Goal: Communication & Community: Answer question/provide support

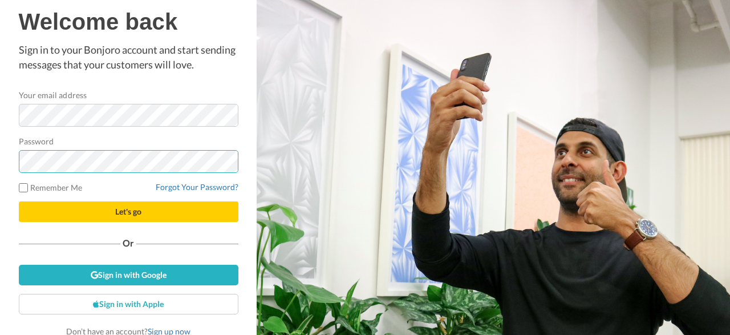
click at [19, 201] on button "Let's go" at bounding box center [129, 211] width 220 height 21
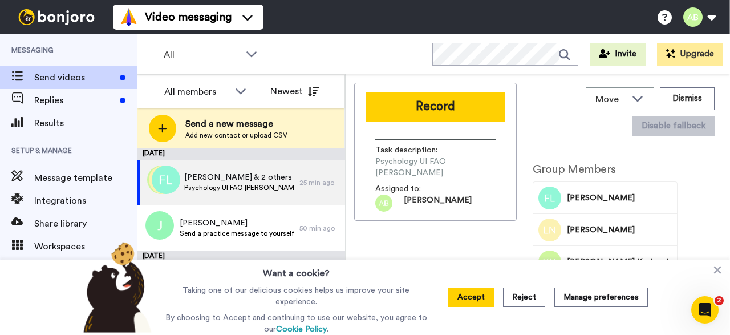
drag, startPoint x: 471, startPoint y: 298, endPoint x: 465, endPoint y: 297, distance: 6.3
click at [470, 298] on button "Accept" at bounding box center [471, 297] width 46 height 19
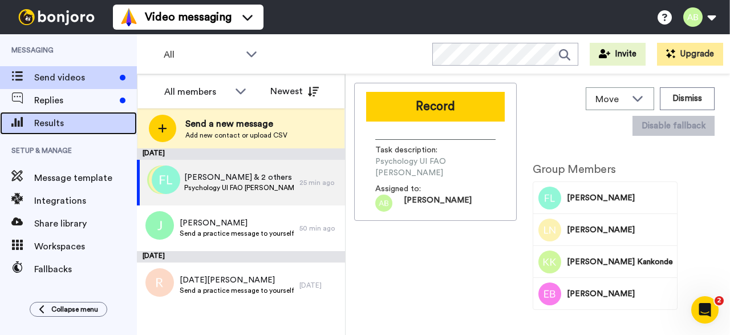
click at [71, 117] on span "Results" at bounding box center [85, 123] width 103 height 14
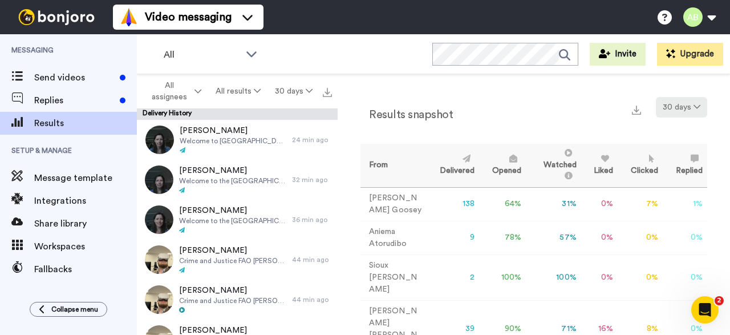
click at [693, 106] on button "30 days" at bounding box center [681, 107] width 51 height 21
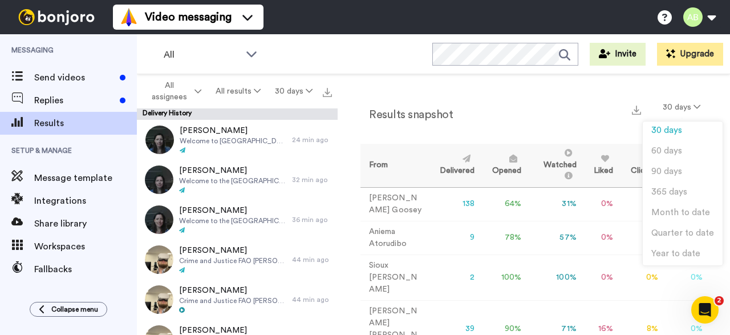
click at [564, 116] on div "Results snapshot 30 days" at bounding box center [534, 112] width 347 height 30
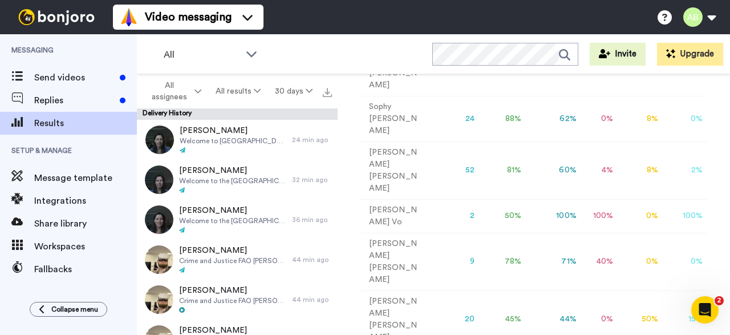
scroll to position [431, 0]
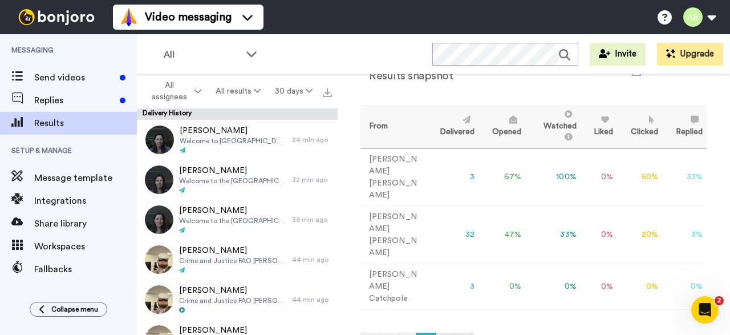
scroll to position [19, 0]
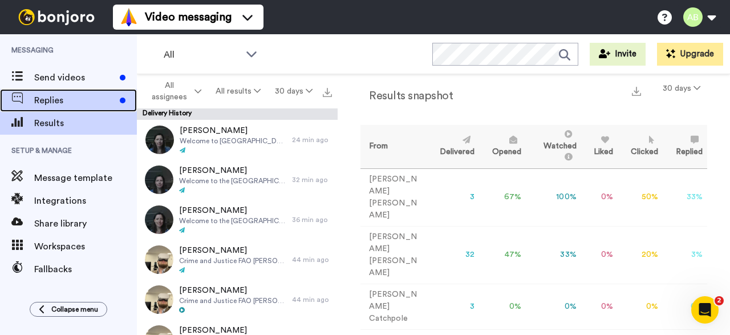
click at [83, 99] on span "Replies" at bounding box center [74, 101] width 81 height 14
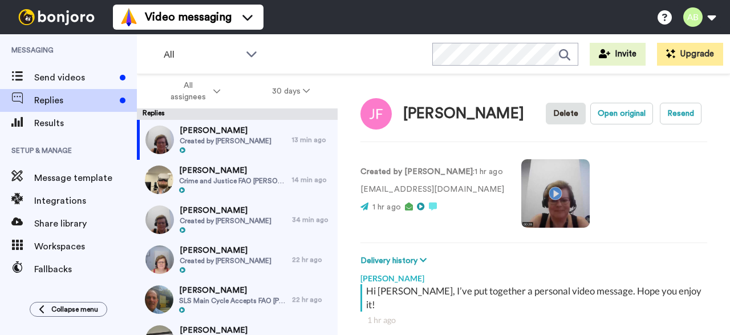
scroll to position [40, 0]
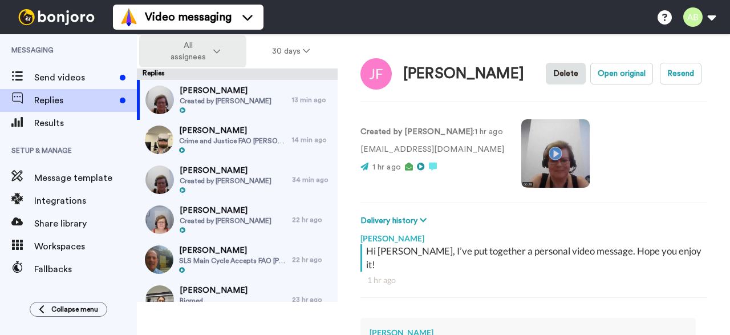
click at [205, 46] on span "All assignees" at bounding box center [188, 51] width 46 height 23
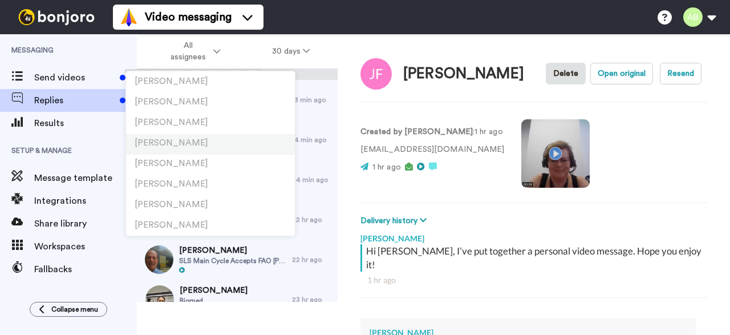
scroll to position [288, 0]
click at [192, 138] on span "Ashley Bennett" at bounding box center [172, 142] width 74 height 9
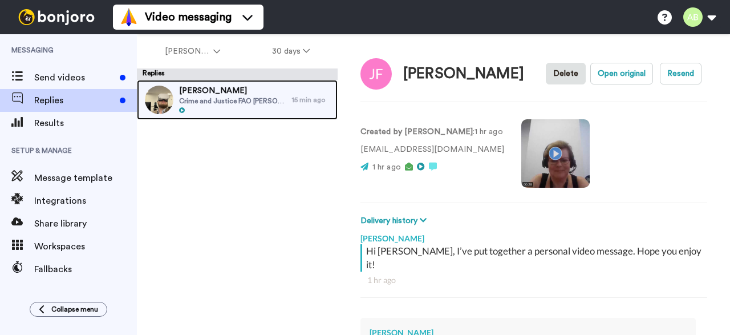
click at [281, 110] on div "Jasmine Zacharias Crime and Justice FAO Ashley" at bounding box center [214, 100] width 155 height 40
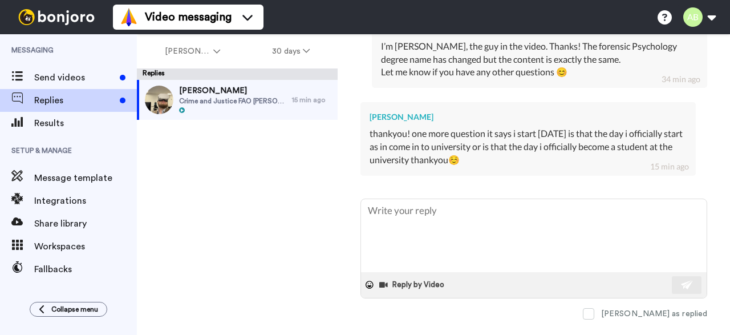
scroll to position [487, 0]
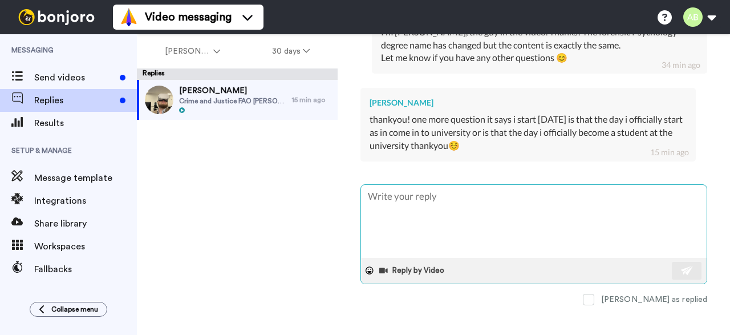
click at [484, 207] on textarea at bounding box center [534, 221] width 346 height 73
type textarea "x"
type textarea "T"
type textarea "x"
type textarea "Th"
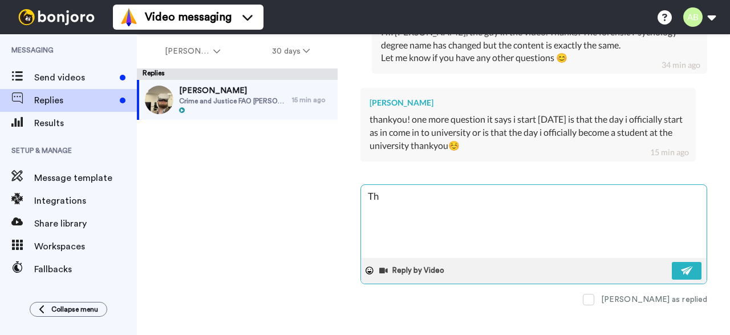
type textarea "x"
type textarea "T"
type textarea "x"
type textarea "T"
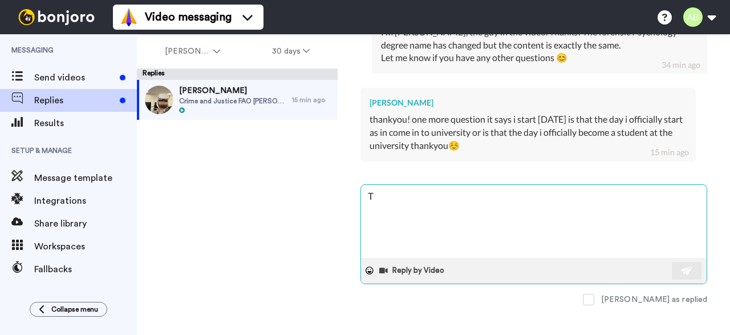
type textarea "x"
type textarea "Th"
type textarea "x"
type textarea "Tha"
type textarea "x"
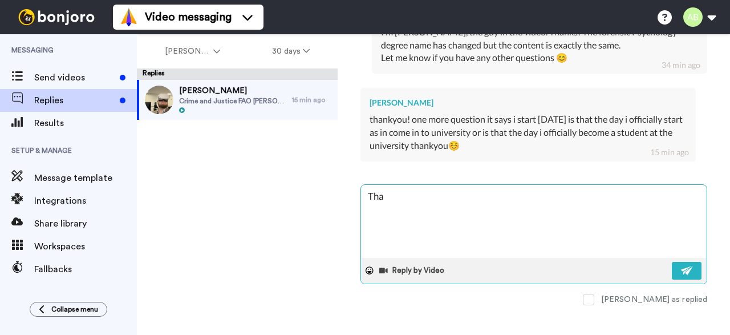
type textarea "That"
type textarea "x"
type textarea "That"
type textarea "x"
type textarea "That w"
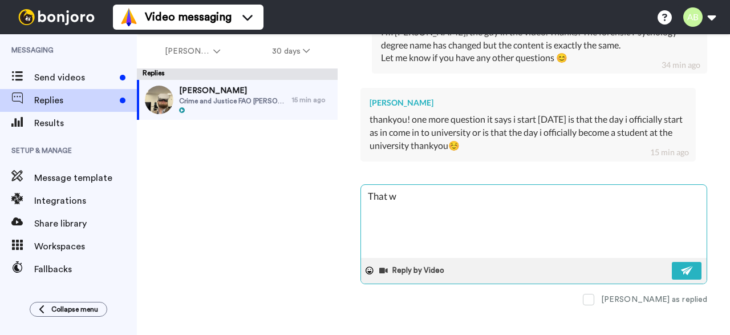
type textarea "x"
type textarea "That wi"
type textarea "x"
type textarea "That wil"
type textarea "x"
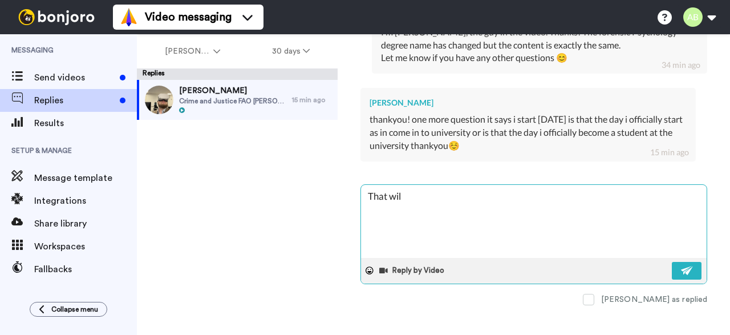
type textarea "That will"
type textarea "x"
type textarea "That will"
type textarea "x"
type textarea "That will b"
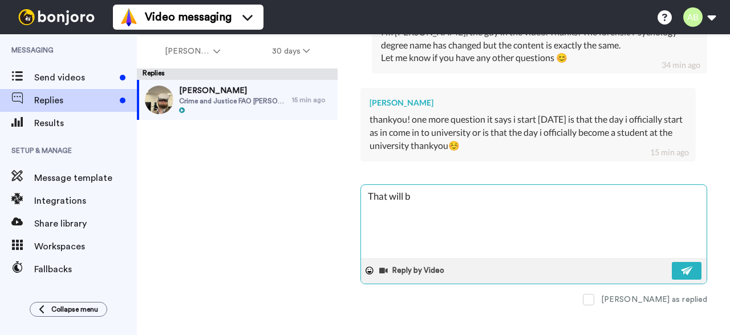
type textarea "x"
type textarea "That will be"
type textarea "x"
type textarea "That will be"
type textarea "x"
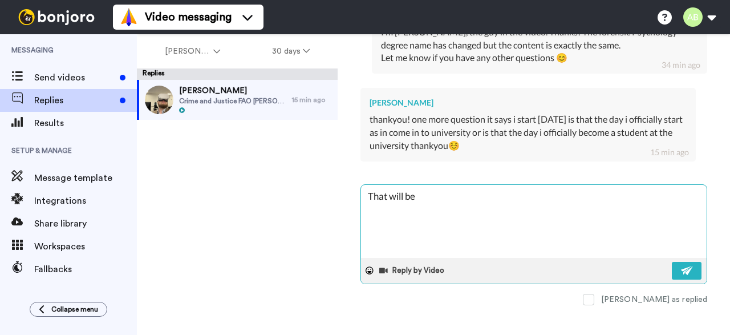
type textarea "That will be y"
type textarea "x"
type textarea "That will be yo"
type textarea "x"
type textarea "That will be you"
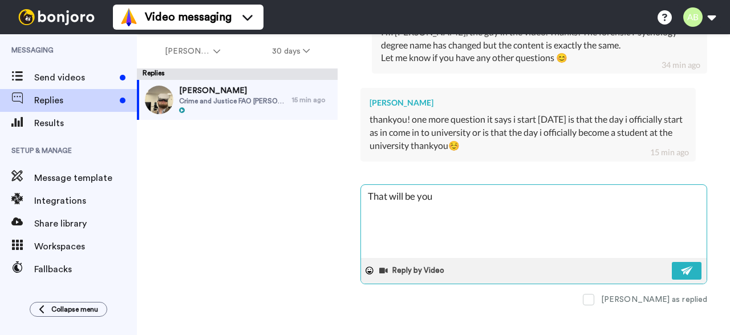
type textarea "x"
type textarea "That will be your"
type textarea "x"
type textarea "That will be your"
type textarea "x"
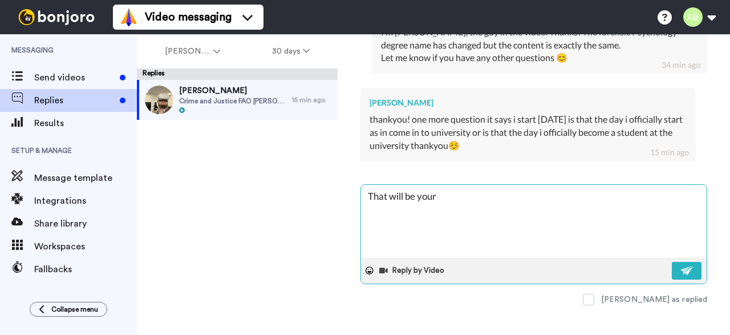
type textarea "That will be your f"
type textarea "x"
type textarea "That will be your fi"
type textarea "x"
type textarea "That will be your fir"
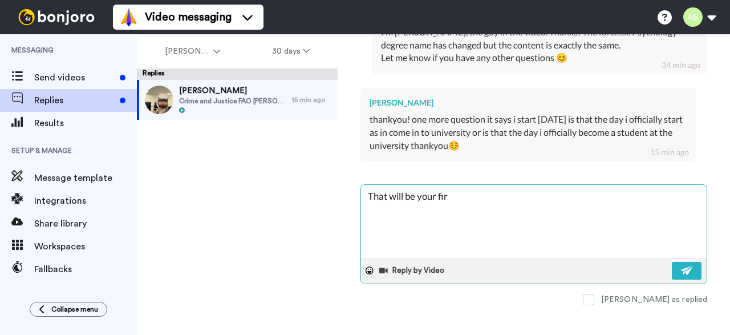
type textarea "x"
type textarea "That will be your firs"
type textarea "x"
type textarea "That will be your first"
type textarea "x"
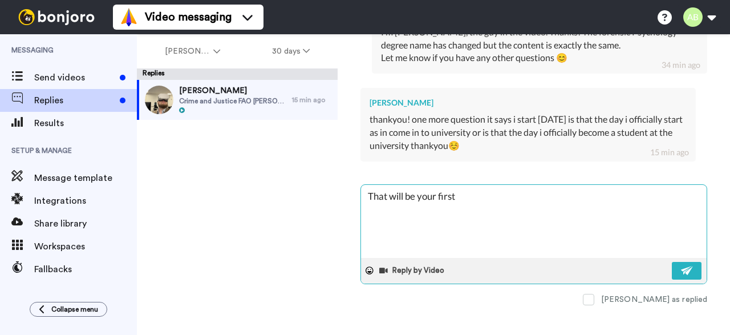
type textarea "That will be your first"
type textarea "x"
type textarea "That will be your first d"
type textarea "x"
type textarea "That will be your first da"
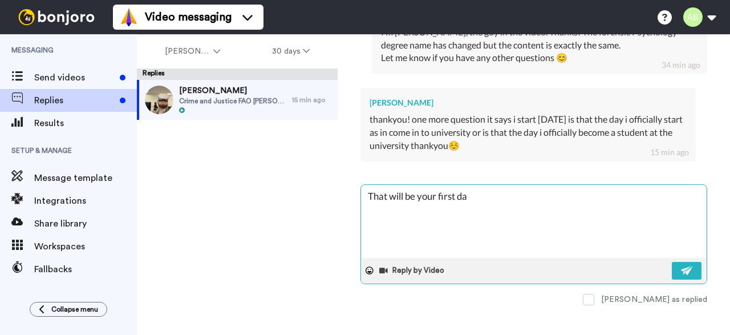
type textarea "x"
type textarea "That will be your first day"
type textarea "x"
type textarea "That will be your first day"
type textarea "x"
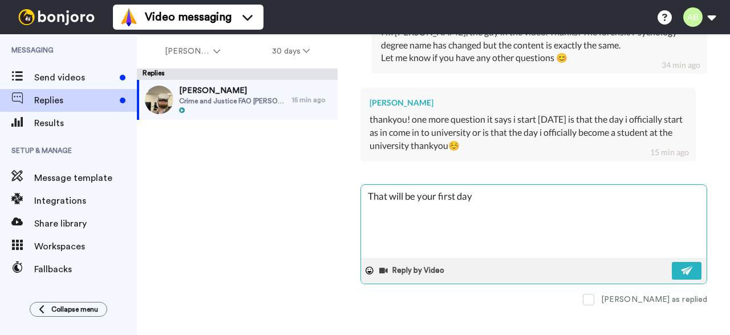
type textarea "That will be your first day o"
type textarea "x"
type textarea "That will be your first day on"
type textarea "x"
type textarea "That will be your first day on"
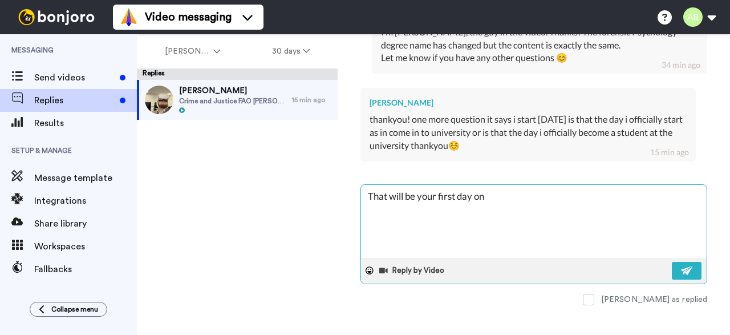
type textarea "x"
type textarea "That will be your first day on c"
type textarea "x"
type textarea "That will be your first day on ca"
type textarea "x"
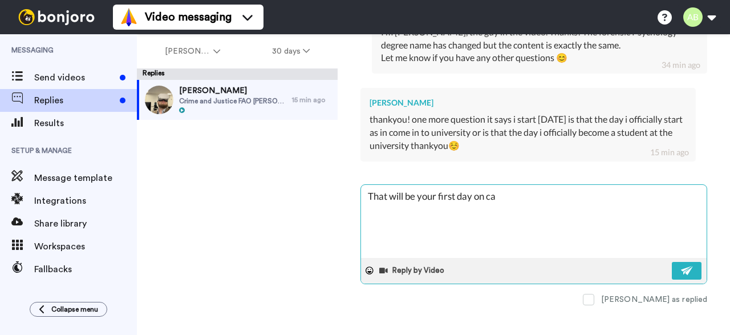
type textarea "That will be your first day on cam"
type textarea "x"
type textarea "That will be your first day on camp"
type textarea "x"
type textarea "That will be your first day on campu"
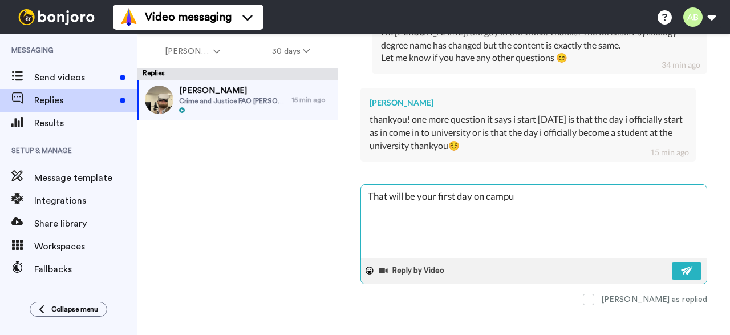
type textarea "x"
type textarea "That will be your first day on campus"
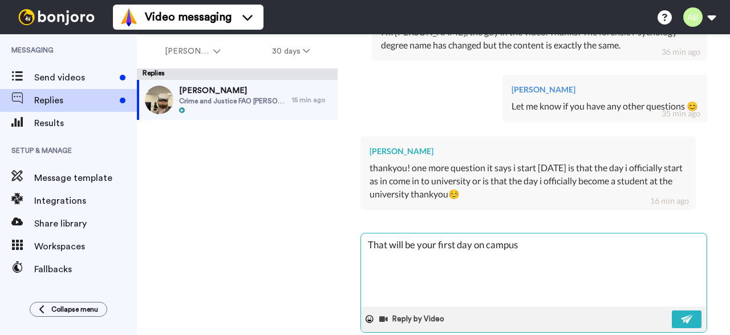
type textarea "x"
type textarea "That will be your first day on campus,"
type textarea "x"
type textarea "That will be your first day on campus,"
type textarea "x"
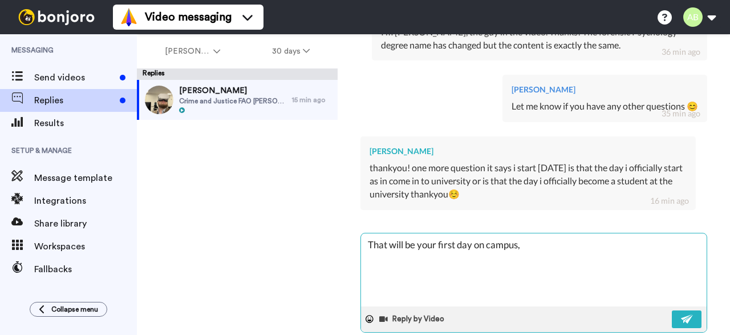
type textarea "That will be your first day on campus, y"
type textarea "x"
type textarea "That will be your first day on campus, yo"
type textarea "x"
type textarea "That will be your first day on campus, you"
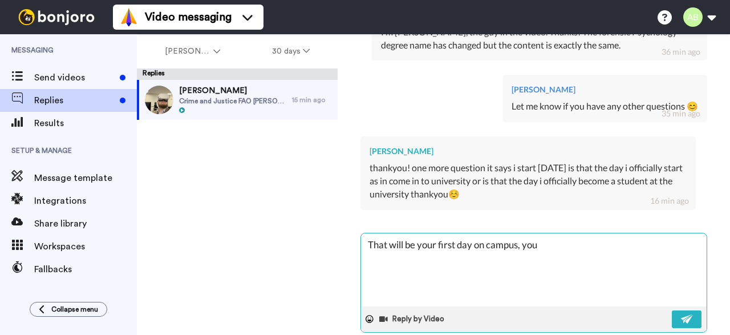
type textarea "x"
type textarea "That will be your first day on campus, you"
type textarea "x"
type textarea "That will be your first day on campus, you c"
type textarea "x"
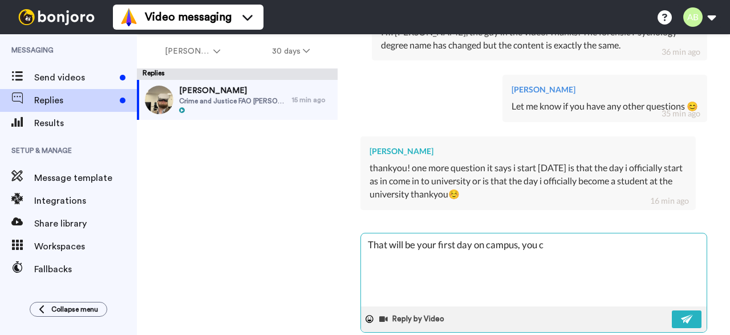
type textarea "That will be your first day on campus, you ca"
type textarea "x"
type textarea "That will be your first day on campus, you can"
type textarea "x"
type textarea "That will be your first day on campus, you can"
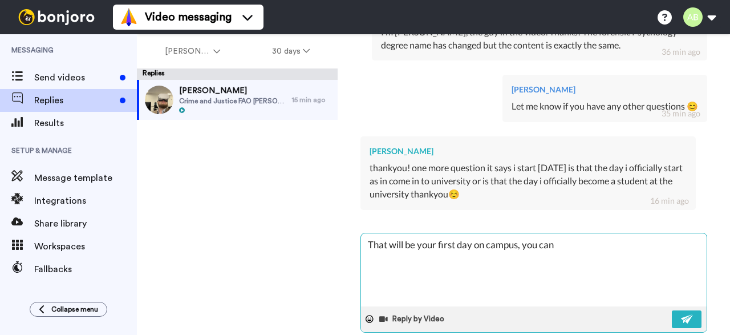
type textarea "x"
type textarea "That will be your first day on campus, you can c"
type textarea "x"
type textarea "That will be your first day on campus, you can co"
type textarea "x"
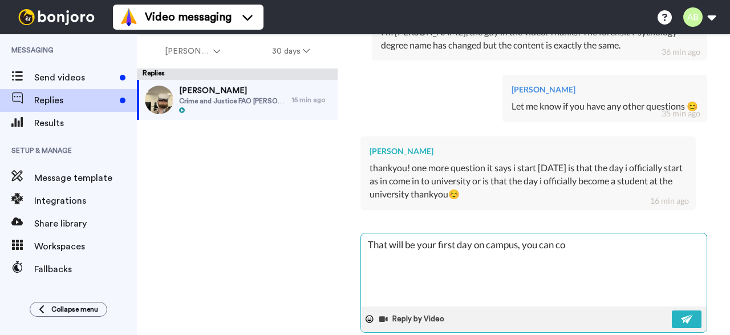
type textarea "That will be your first day on campus, you can com"
type textarea "x"
type textarea "That will be your first day on campus, you can come"
type textarea "x"
type textarea "That will be your first day on campus, you can come"
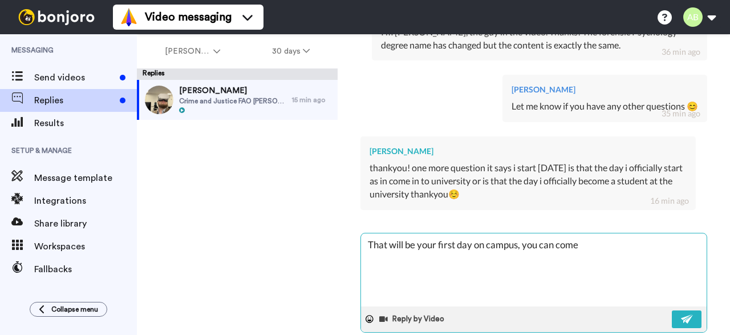
type textarea "x"
type textarea "That will be your first day on campus, you can come o"
type textarea "x"
type textarea "That will be your first day on campus, you can come on"
type textarea "x"
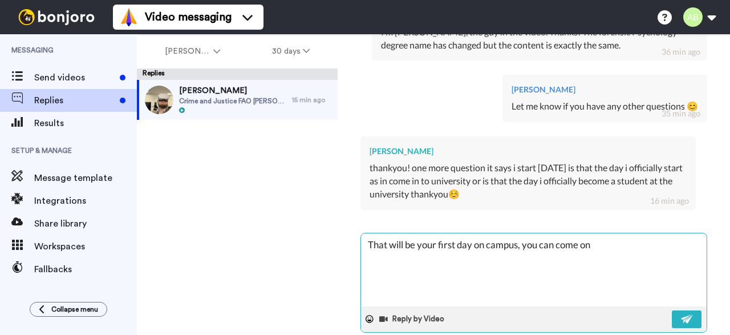
type textarea "That will be your first day on campus, you can come on"
type textarea "x"
type textarea "That will be your first day on campus, you can come on t"
type textarea "x"
type textarea "That will be your first day on campus, you can come on th"
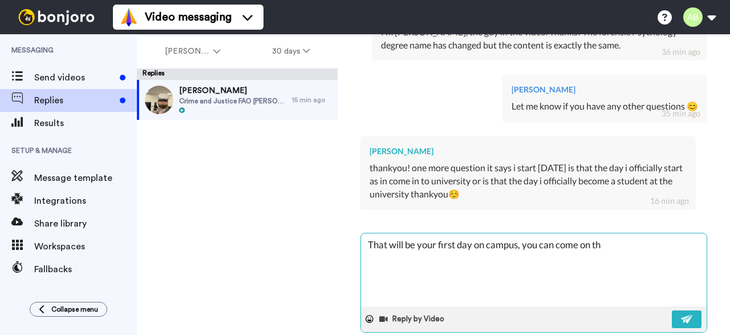
type textarea "x"
type textarea "That will be your first day on campus, you can come on thi"
type textarea "x"
type textarea "That will be your first day on campus, you can come on this"
type textarea "x"
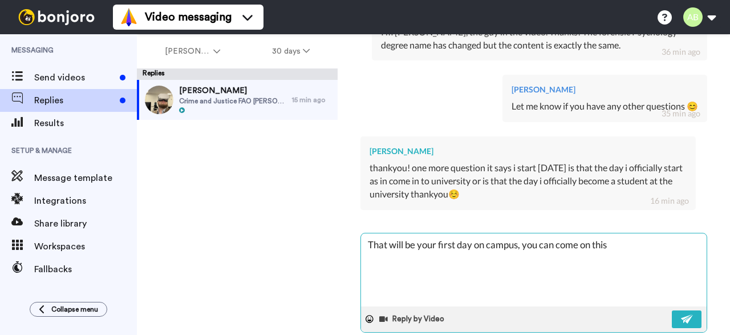
type textarea "That will be your first day on campus, you can come on this"
type textarea "x"
type textarea "That will be your first day on campus, you can come on this d"
type textarea "x"
type textarea "That will be your first day on campus, you can come on this da"
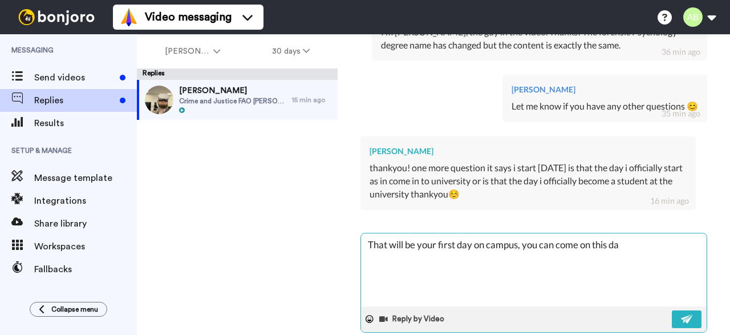
type textarea "x"
type textarea "That will be your first day on campus, you can come on this day"
type textarea "x"
type textarea "That will be your first day on campus, you can come on this day"
type textarea "x"
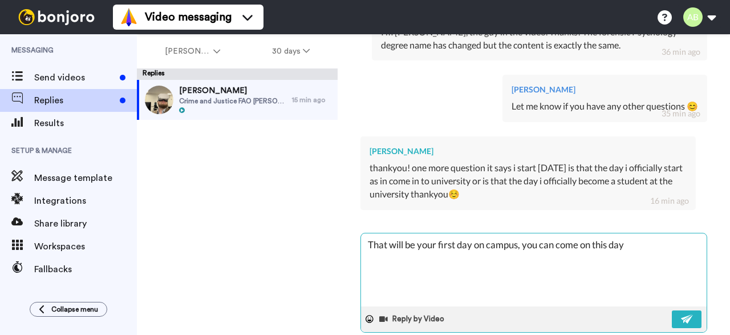
type textarea "That will be your first day on campus, you can come on this day a"
type textarea "x"
type textarea "That will be your first day on campus, you can come on this day an"
type textarea "x"
type textarea "That will be your first day on campus, you can come on this day an"
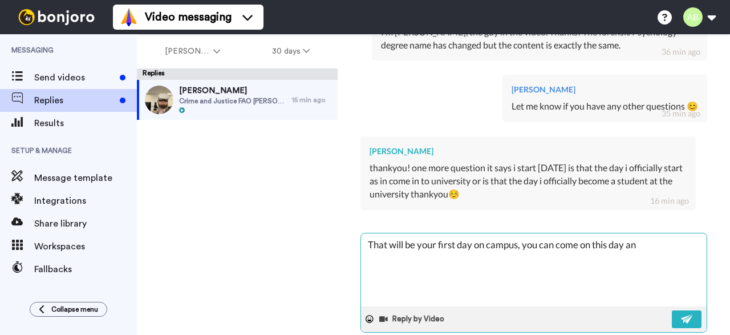
type textarea "x"
type textarea "That will be your first day on campus, you can come on this day an r"
type textarea "x"
type textarea "That will be your first day on campus, you can come on this day an re"
type textarea "x"
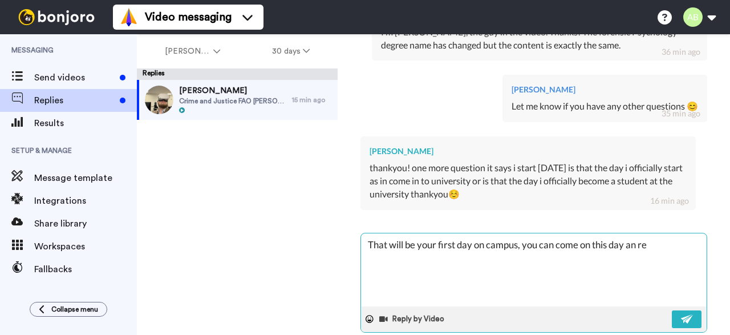
type textarea "That will be your first day on campus, you can come on this day an reg"
type textarea "x"
type textarea "That will be your first day on campus, you can come on this day an regi"
type textarea "x"
type textarea "That will be your first day on campus, you can come on this day an regis"
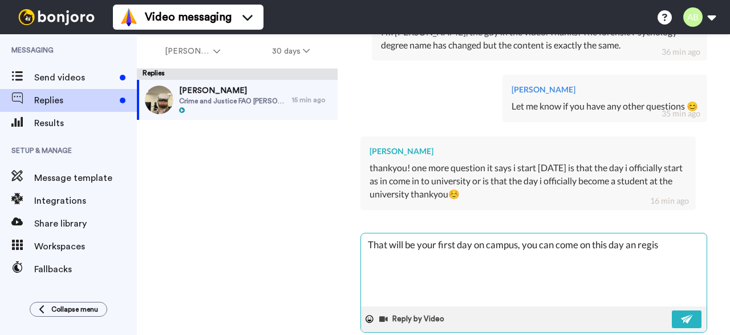
type textarea "x"
type textarea "That will be your first day on campus, you can come on this day an regist"
type textarea "x"
type textarea "That will be your first day on campus, you can come on this day an registe"
type textarea "x"
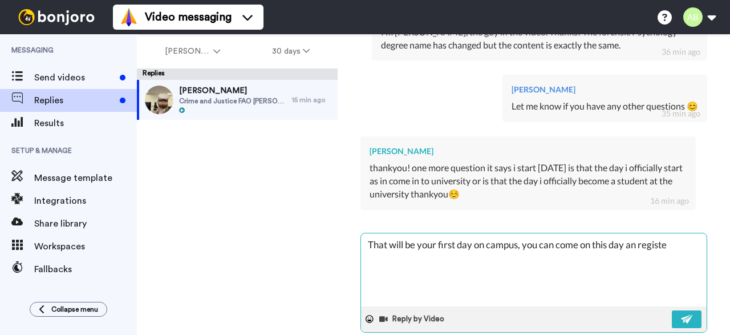
type textarea "That will be your first day on campus, you can come on this day an register"
type textarea "x"
type textarea "That will be your first day on campus, you can come on this day an register"
type textarea "x"
type textarea "That will be your first day on campus, you can come on this day an register a"
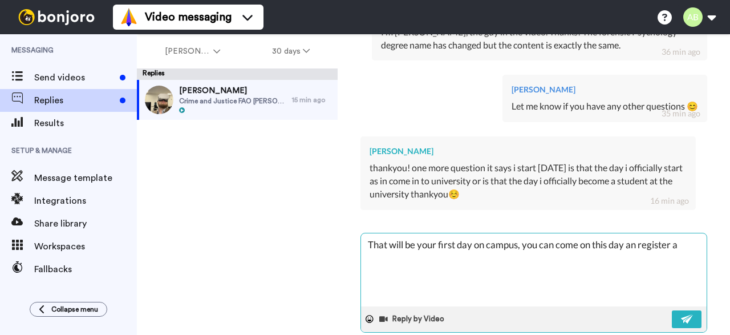
type textarea "x"
type textarea "That will be your first day on campus, you can come on this day an register an"
type textarea "x"
type textarea "That will be your first day on campus, you can come on this day an register and"
type textarea "x"
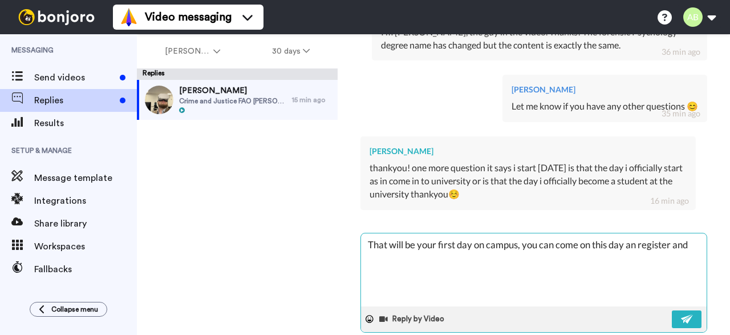
type textarea "That will be your first day on campus, you can come on this day an register and"
type textarea "x"
type textarea "That will be your first day on campus, you can come on this day an register and…"
type textarea "x"
type textarea "That will be your first day on campus, you can come on this day an register and…"
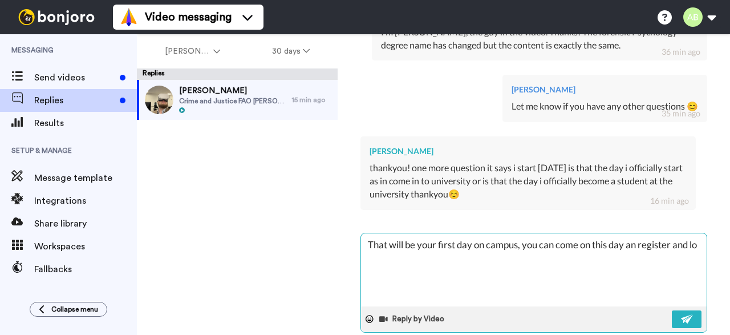
type textarea "x"
type textarea "That will be your first day on campus, you can come on this day an register and…"
type textarea "x"
type textarea "That will be your first day on campus, you can come on this day an register and…"
type textarea "x"
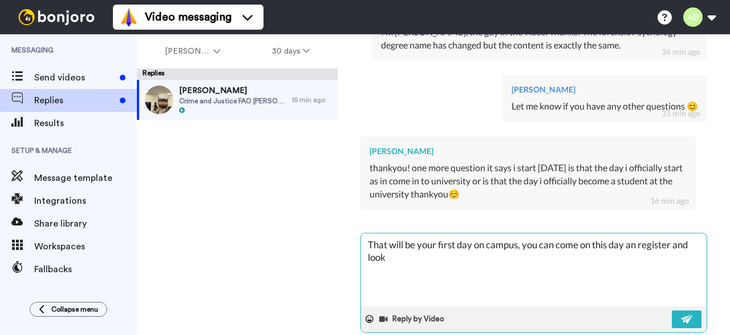
type textarea "That will be your first day on campus, you can come on this day an register and…"
type textarea "x"
type textarea "That will be your first day on campus, you can come on this day an register and…"
type textarea "x"
type textarea "That will be your first day on campus, you can come on this day an register and…"
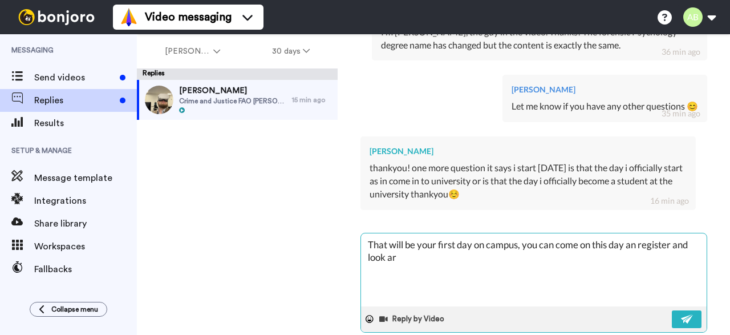
type textarea "x"
type textarea "That will be your first day on campus, you can come on this day an register and…"
type textarea "x"
type textarea "That will be your first day on campus, you can come on this day an register and…"
type textarea "x"
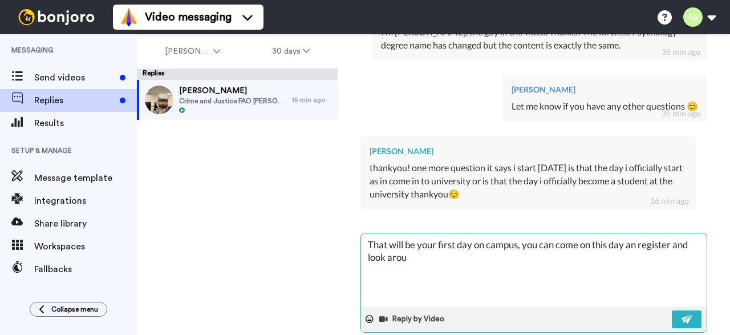
type textarea "That will be your first day on campus, you can come on this day an register and…"
type textarea "x"
type textarea "That will be your first day on campus, you can come on this day an register and…"
type textarea "x"
type textarea "That will be your first day on campus, you can come on this day an register and…"
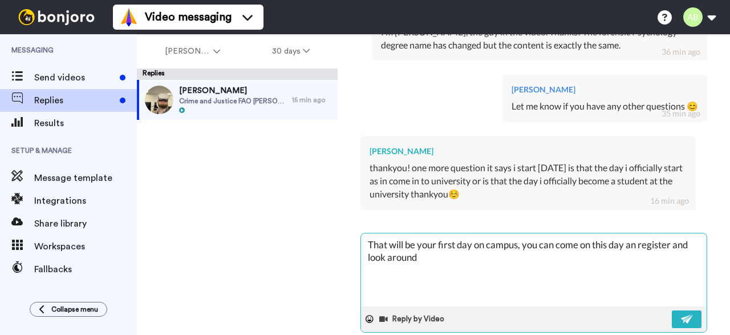
type textarea "x"
type textarea "That will be your first day on campus, you can come on this day an register and…"
type textarea "x"
type textarea "That will be your first day on campus, you can come on this day an register and…"
type textarea "x"
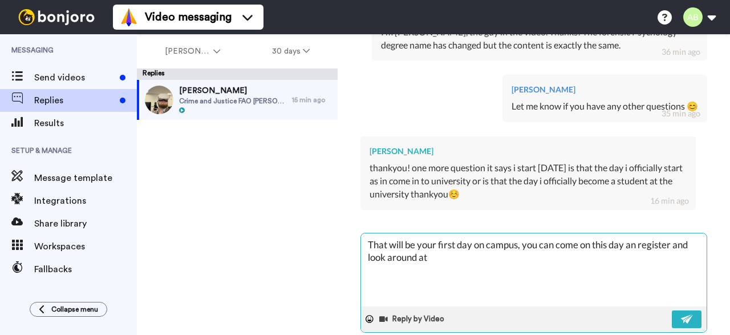
type textarea "That will be your first day on campus, you can come on this day an register and…"
type textarea "x"
type textarea "That will be your first day on campus, you can come on this day an register and…"
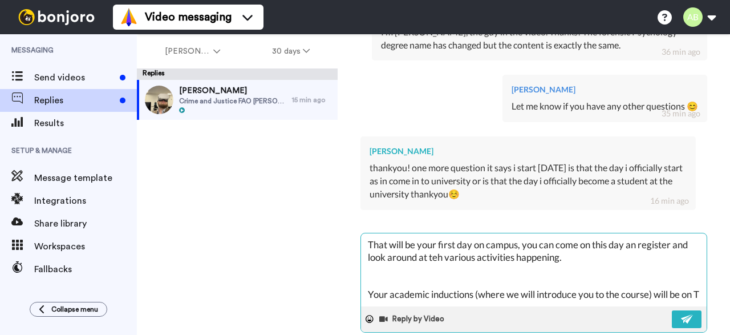
scroll to position [6, 0]
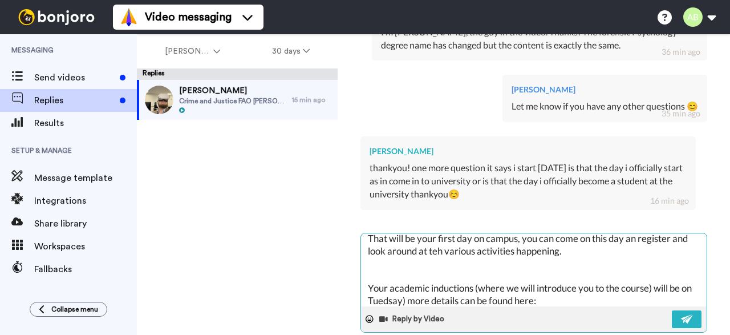
paste textarea "https://www.beds.ac.uk/welcome/all-academic-schedules/bsc-hons-psychology-crime…"
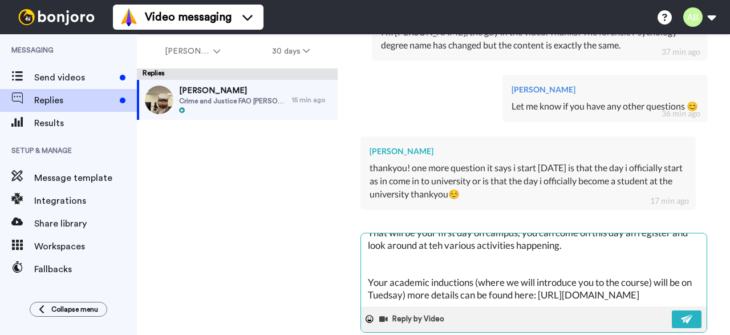
click at [570, 245] on textarea "That will be your first day on campus, you can come on this day an register and…" at bounding box center [534, 269] width 346 height 73
click at [575, 240] on textarea "That will be your first day on campus, you can come on this day an register and…" at bounding box center [534, 269] width 346 height 73
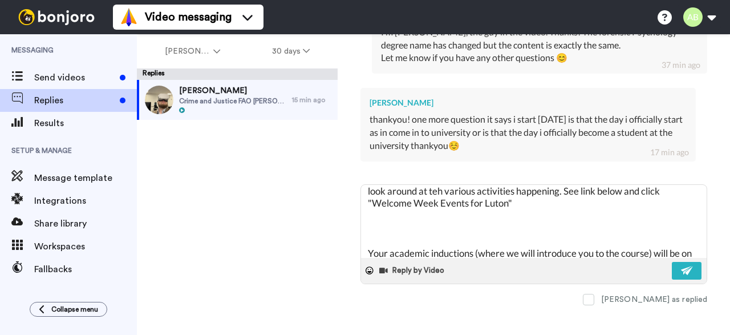
paste textarea "https://www.beds.ac.uk/welcome/"
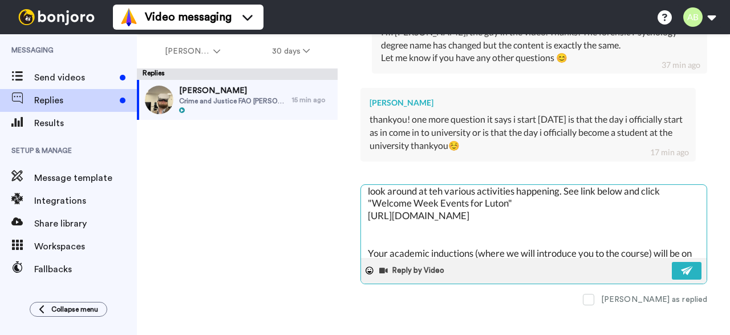
scroll to position [50, 0]
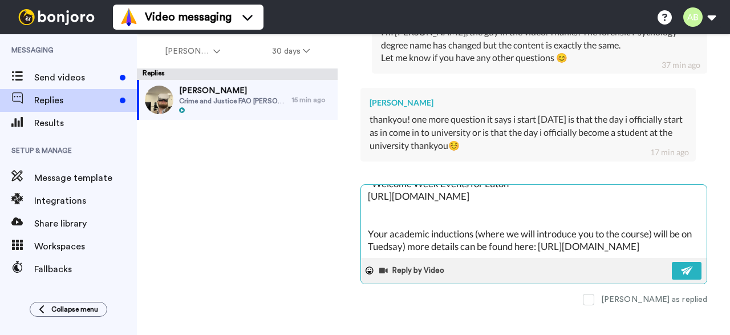
drag, startPoint x: 475, startPoint y: 221, endPoint x: 493, endPoint y: 242, distance: 27.5
click at [474, 222] on textarea "That will be your first day on campus, you can come on this day an register and…" at bounding box center [534, 221] width 346 height 73
click at [680, 221] on textarea "That will be your first day on campus, you can come on this day an register and…" at bounding box center [534, 221] width 346 height 73
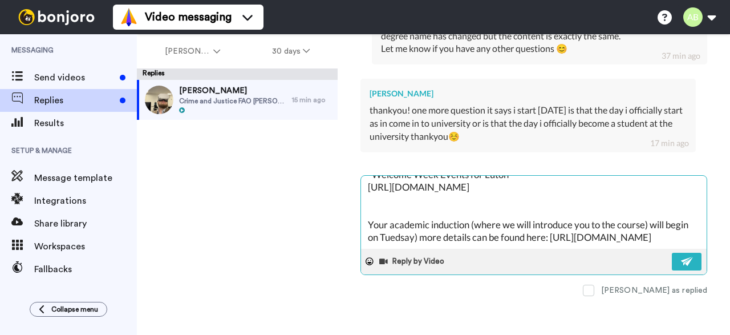
click at [639, 236] on textarea "That will be your first day on campus, you can come on this day an register and…" at bounding box center [534, 212] width 346 height 73
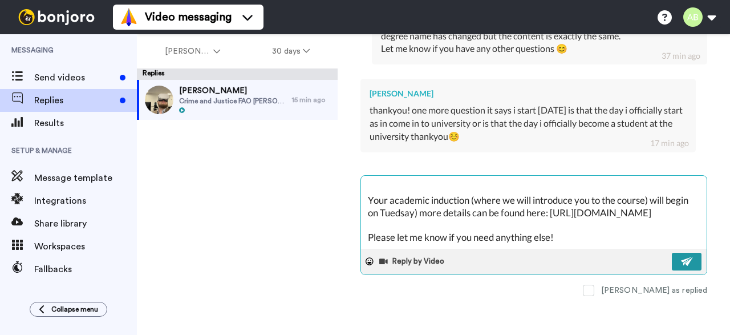
click at [687, 254] on button at bounding box center [687, 262] width 30 height 18
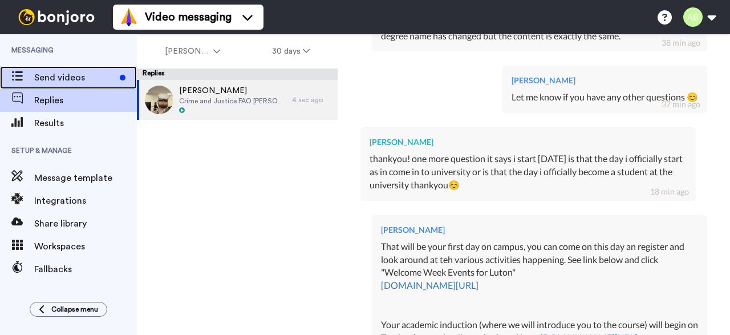
click at [63, 72] on span "Send videos" at bounding box center [74, 78] width 81 height 14
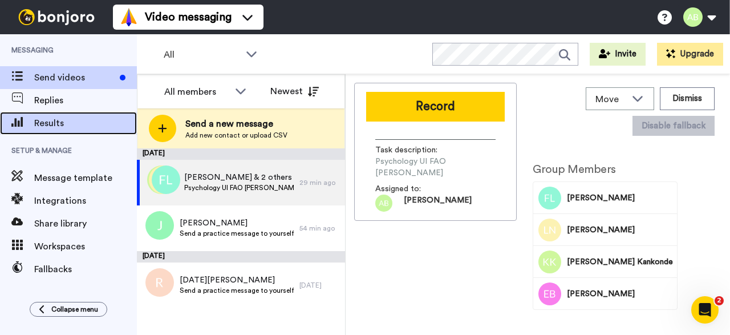
click at [71, 124] on span "Results" at bounding box center [85, 123] width 103 height 14
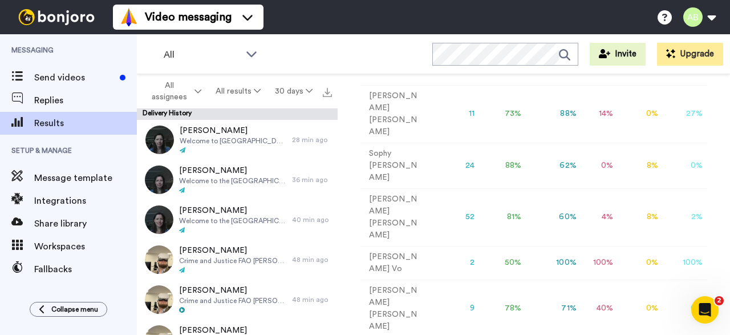
scroll to position [433, 0]
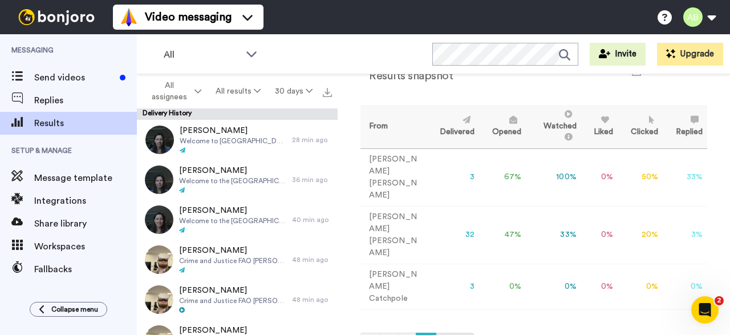
scroll to position [19, 0]
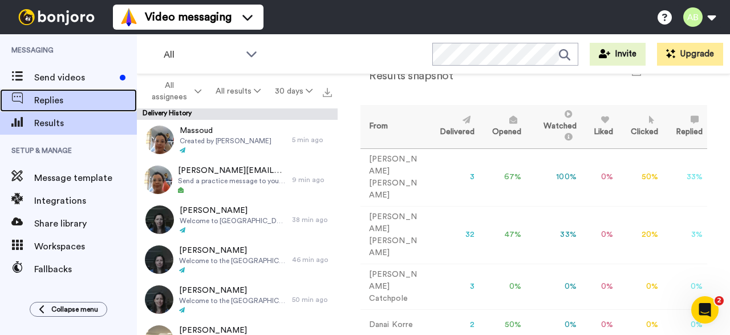
click at [82, 96] on span "Replies" at bounding box center [85, 101] width 103 height 14
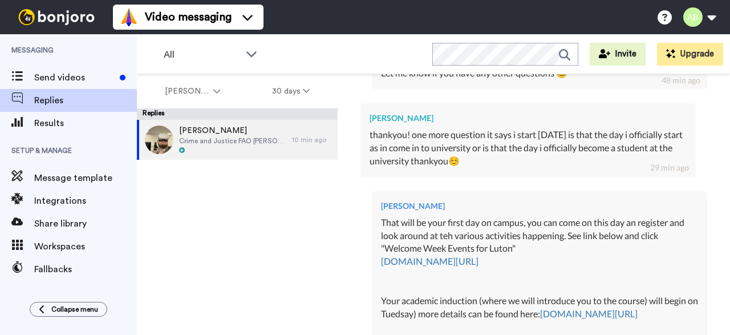
scroll to position [496, 0]
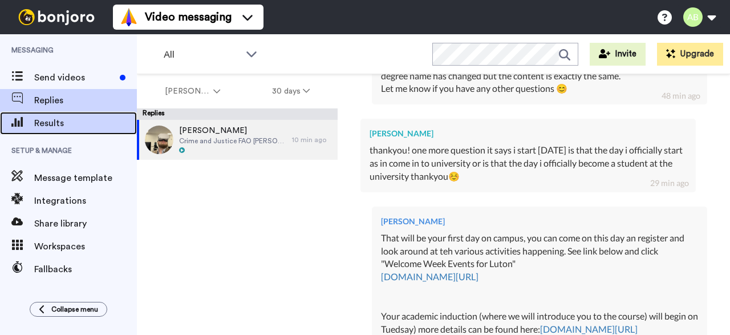
click at [55, 116] on span "Results" at bounding box center [85, 123] width 103 height 14
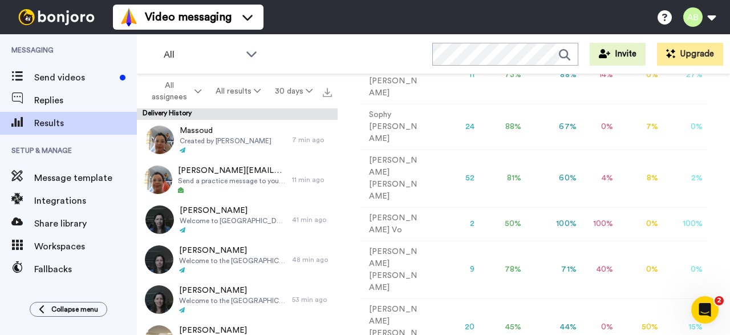
scroll to position [433, 0]
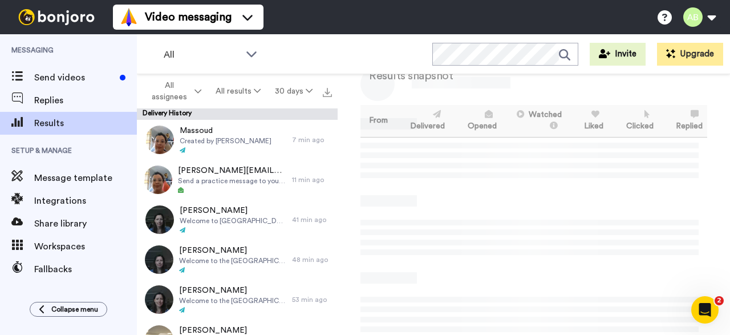
scroll to position [39, 0]
